Goal: Task Accomplishment & Management: Manage account settings

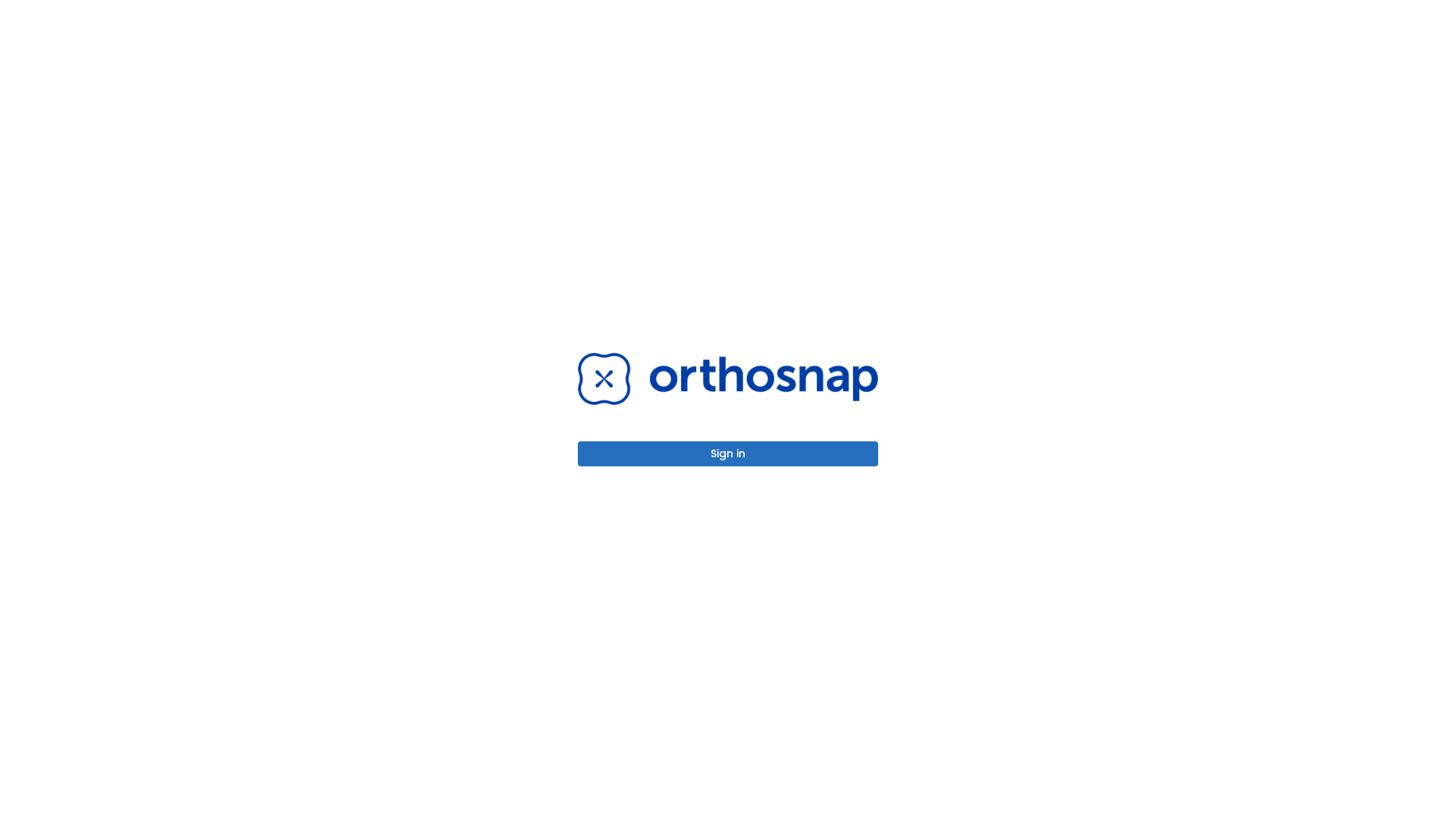
click at [728, 453] on button "Sign in" at bounding box center [728, 454] width 301 height 25
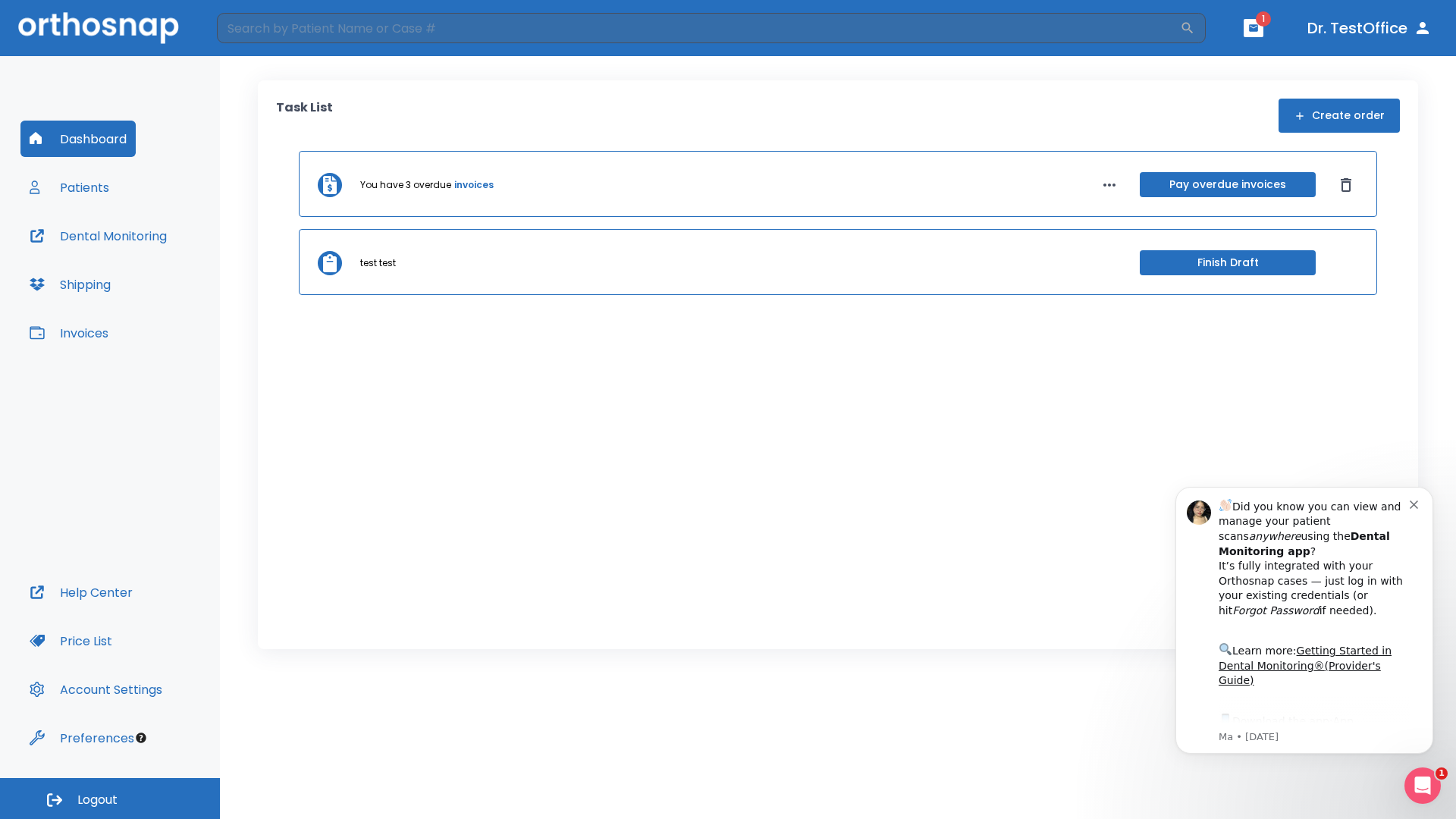
click at [110, 799] on span "Logout" at bounding box center [98, 800] width 40 height 17
